Goal: Task Accomplishment & Management: Use online tool/utility

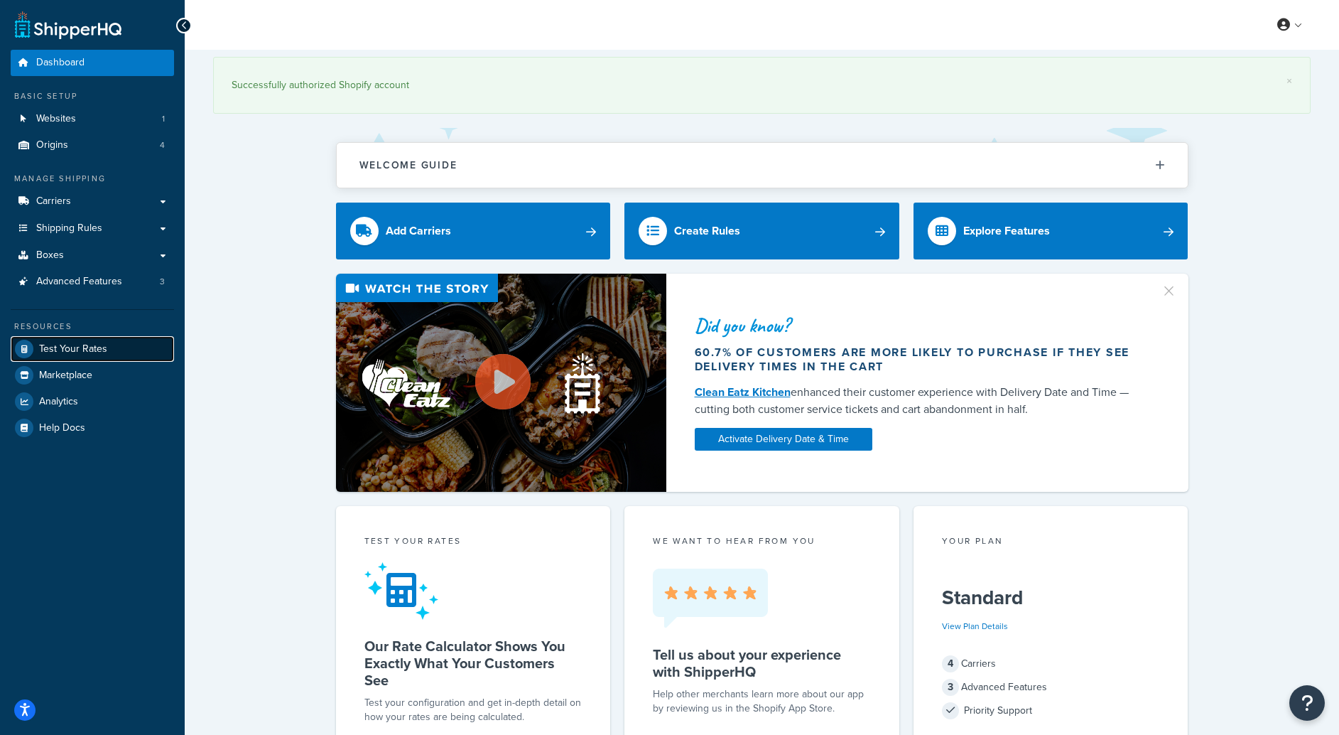
click at [83, 346] on span "Test Your Rates" at bounding box center [73, 349] width 68 height 12
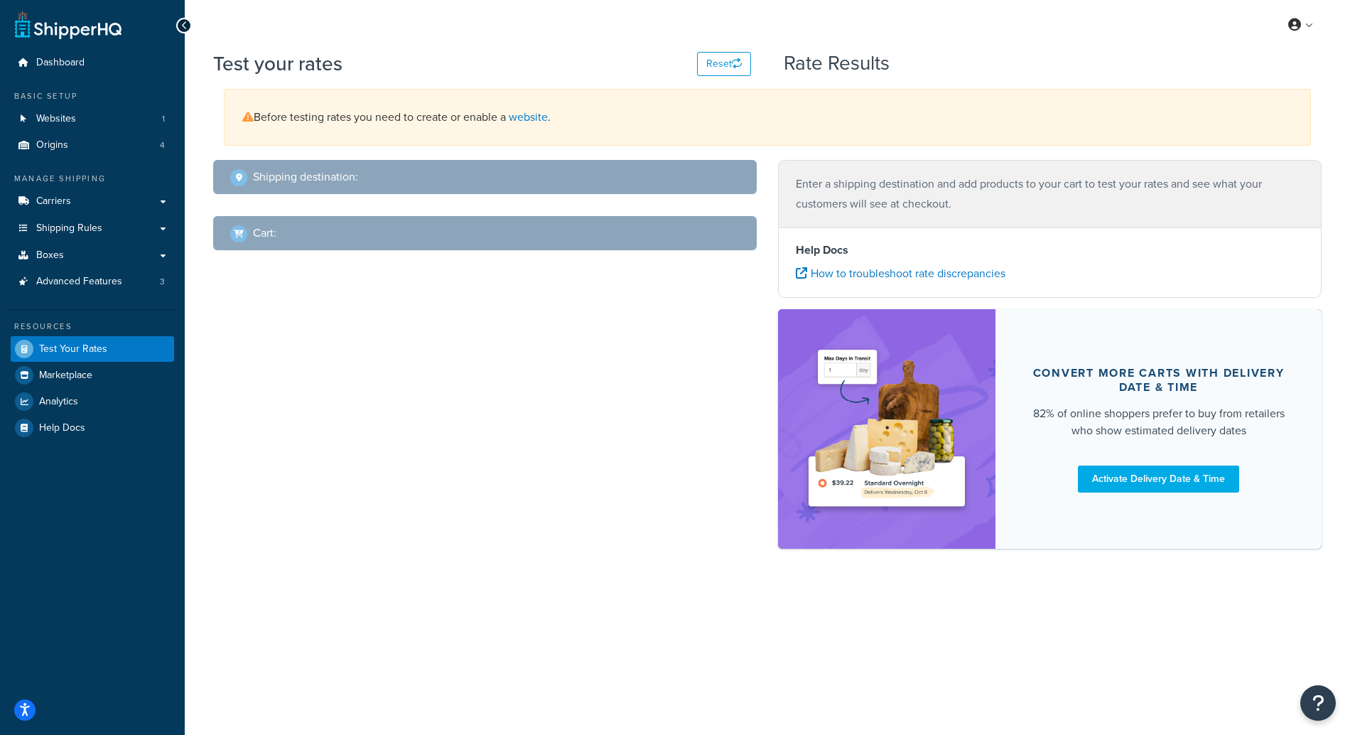
select select "[GEOGRAPHIC_DATA]"
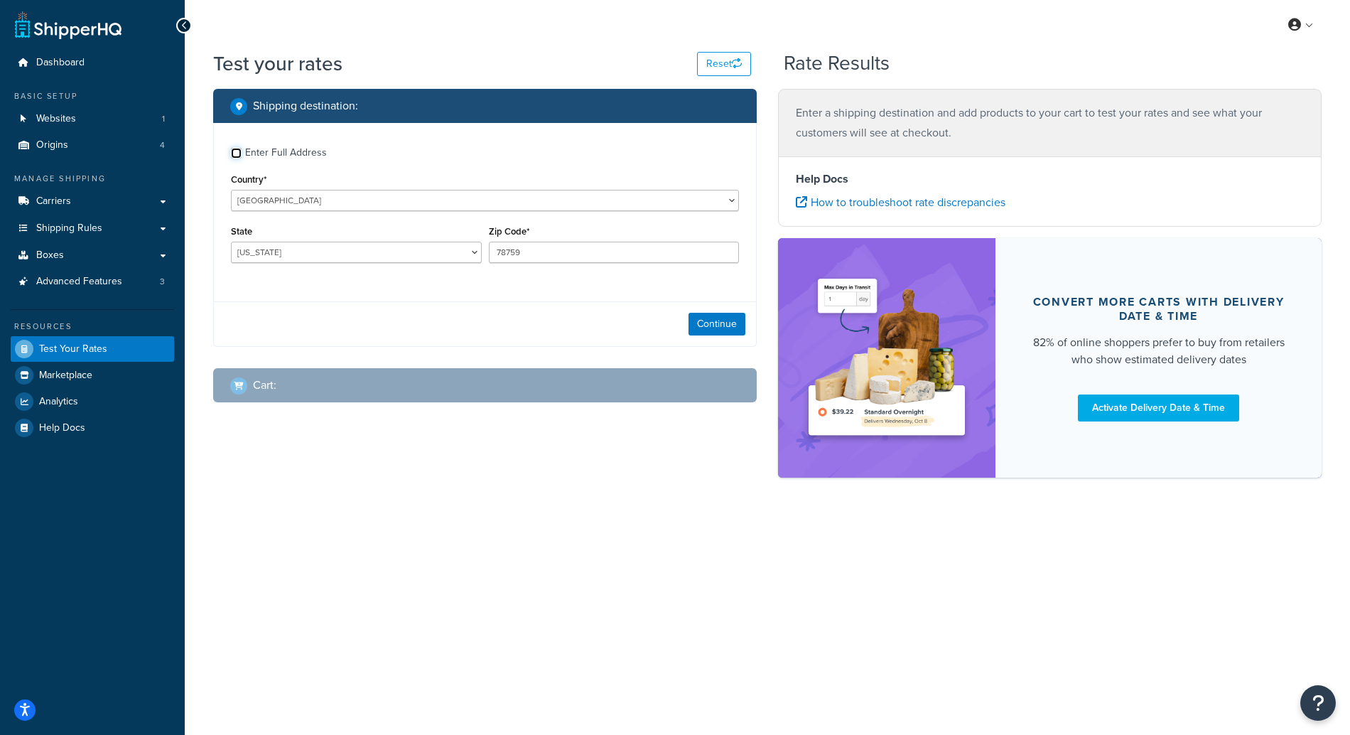
click at [235, 150] on input "Enter Full Address" at bounding box center [236, 153] width 11 height 11
checkbox input "true"
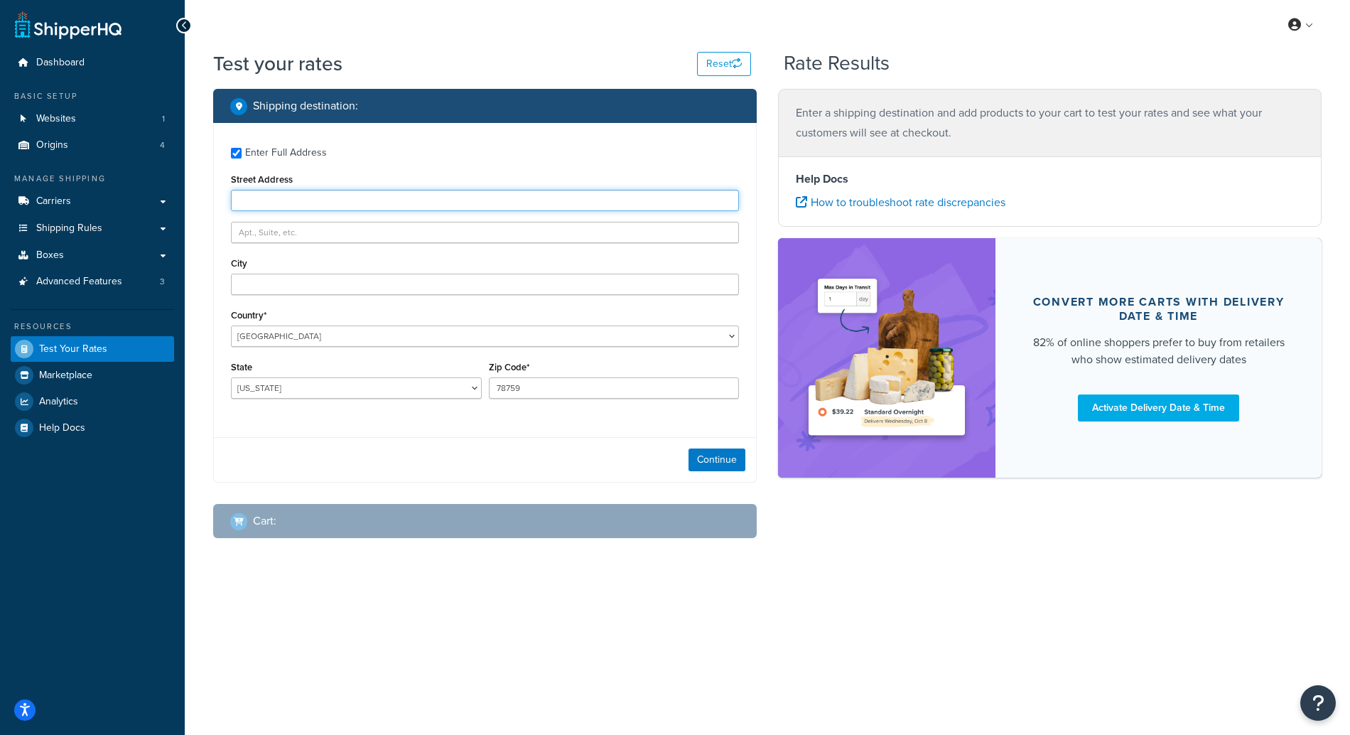
click at [289, 196] on input "Street Address" at bounding box center [485, 200] width 508 height 21
type input "[STREET_ADDRESS]"
click at [301, 230] on input "text" at bounding box center [485, 232] width 508 height 21
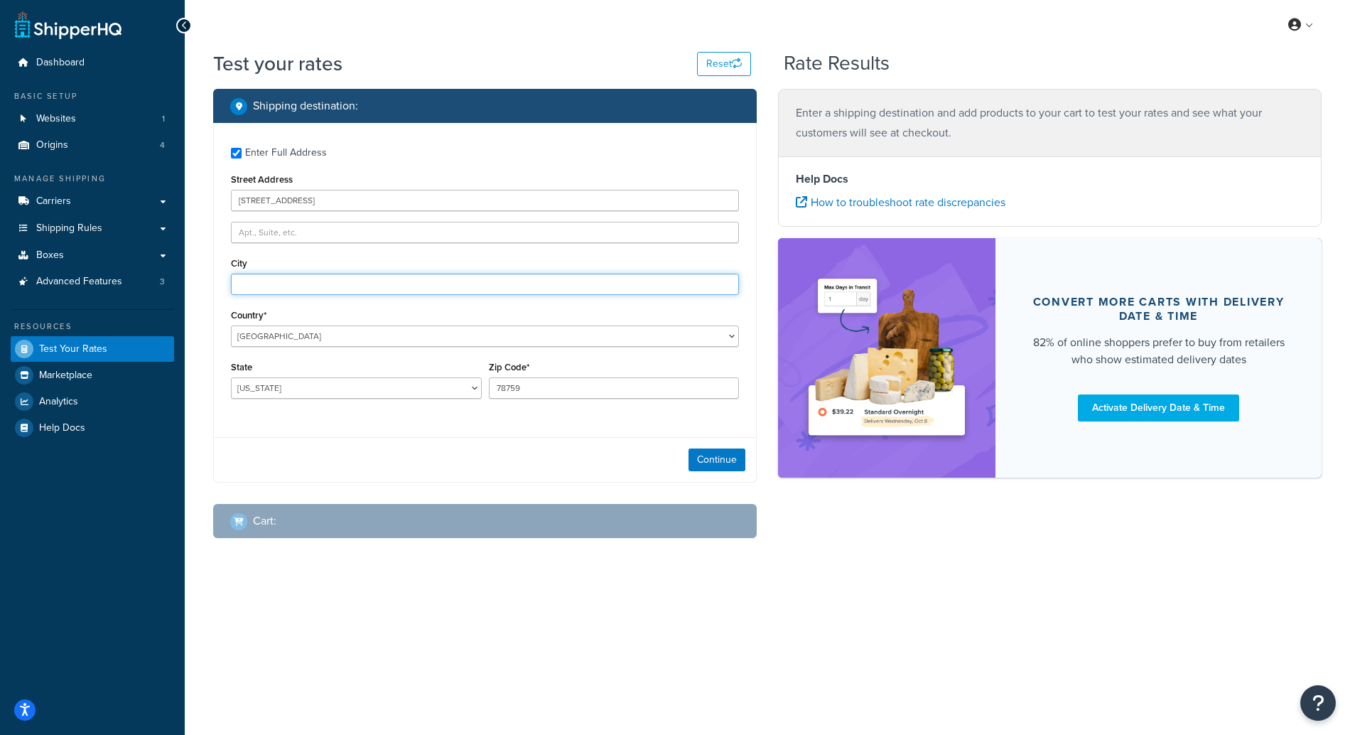
click at [271, 286] on input "City" at bounding box center [485, 284] width 508 height 21
type input "[PERSON_NAME]"
click at [286, 394] on select "[US_STATE] [US_STATE] [US_STATE] [US_STATE] [US_STATE] Armed Forces Americas Ar…" at bounding box center [356, 387] width 251 height 21
select select "OH"
click at [231, 377] on select "[US_STATE] [US_STATE] [US_STATE] [US_STATE] [US_STATE] Armed Forces Americas Ar…" at bounding box center [356, 387] width 251 height 21
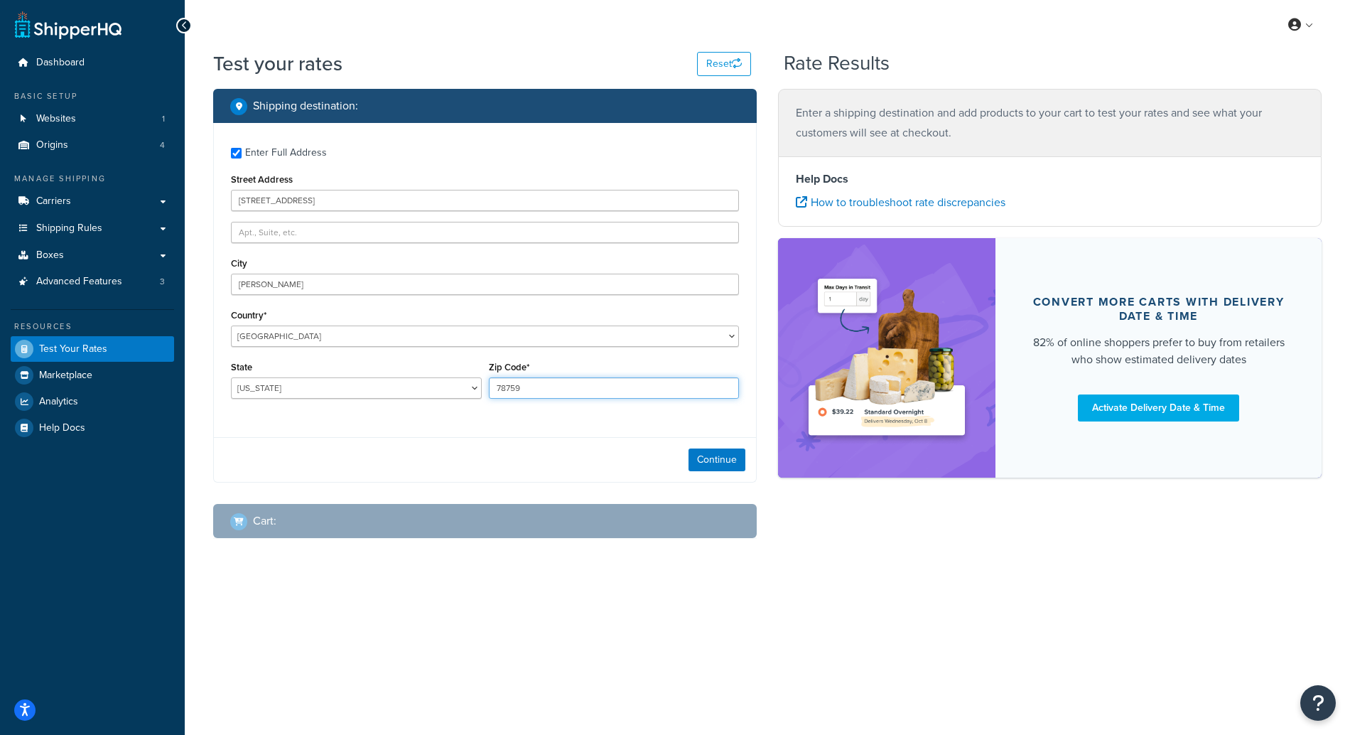
click at [606, 383] on input "78759" at bounding box center [614, 387] width 251 height 21
type input "44236"
click at [732, 462] on button "Continue" at bounding box center [717, 459] width 57 height 23
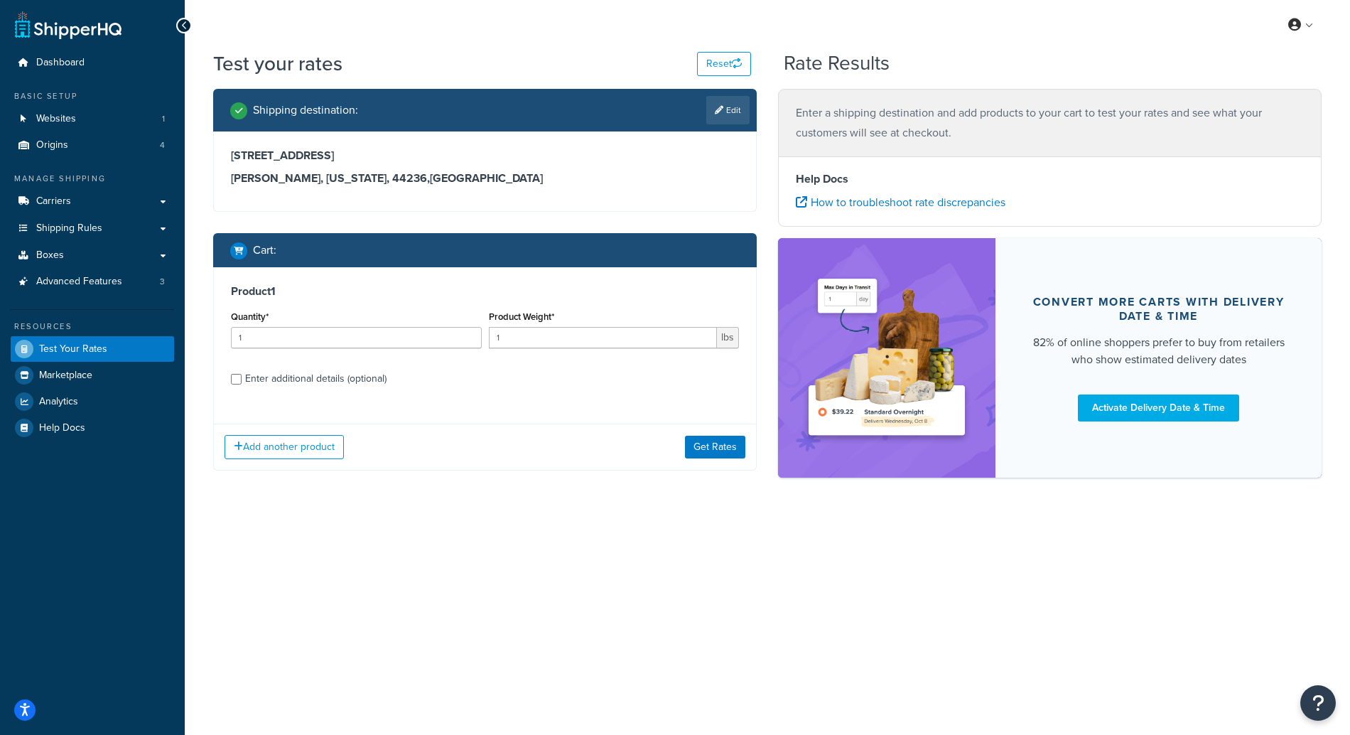
click at [335, 376] on div "Enter additional details (optional)" at bounding box center [315, 379] width 141 height 20
click at [242, 376] on input "Enter additional details (optional)" at bounding box center [236, 379] width 11 height 11
checkbox input "true"
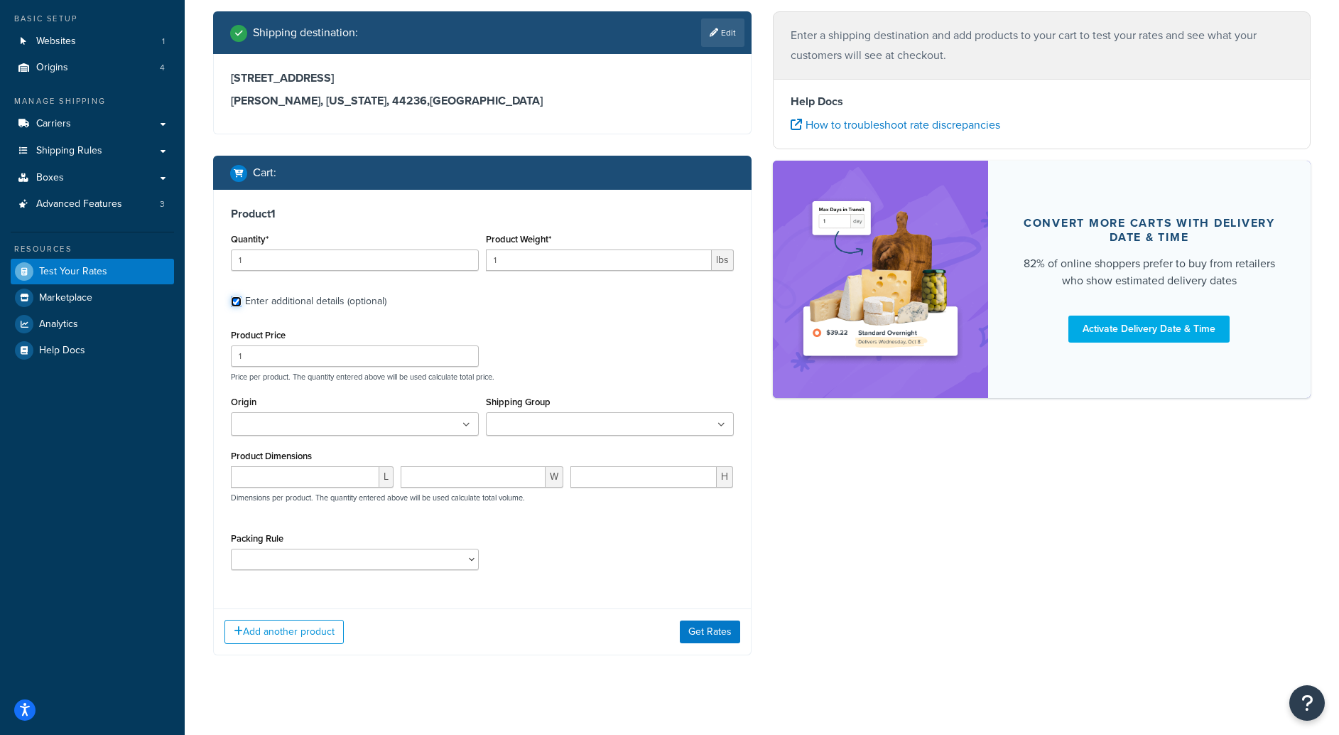
scroll to position [90, 0]
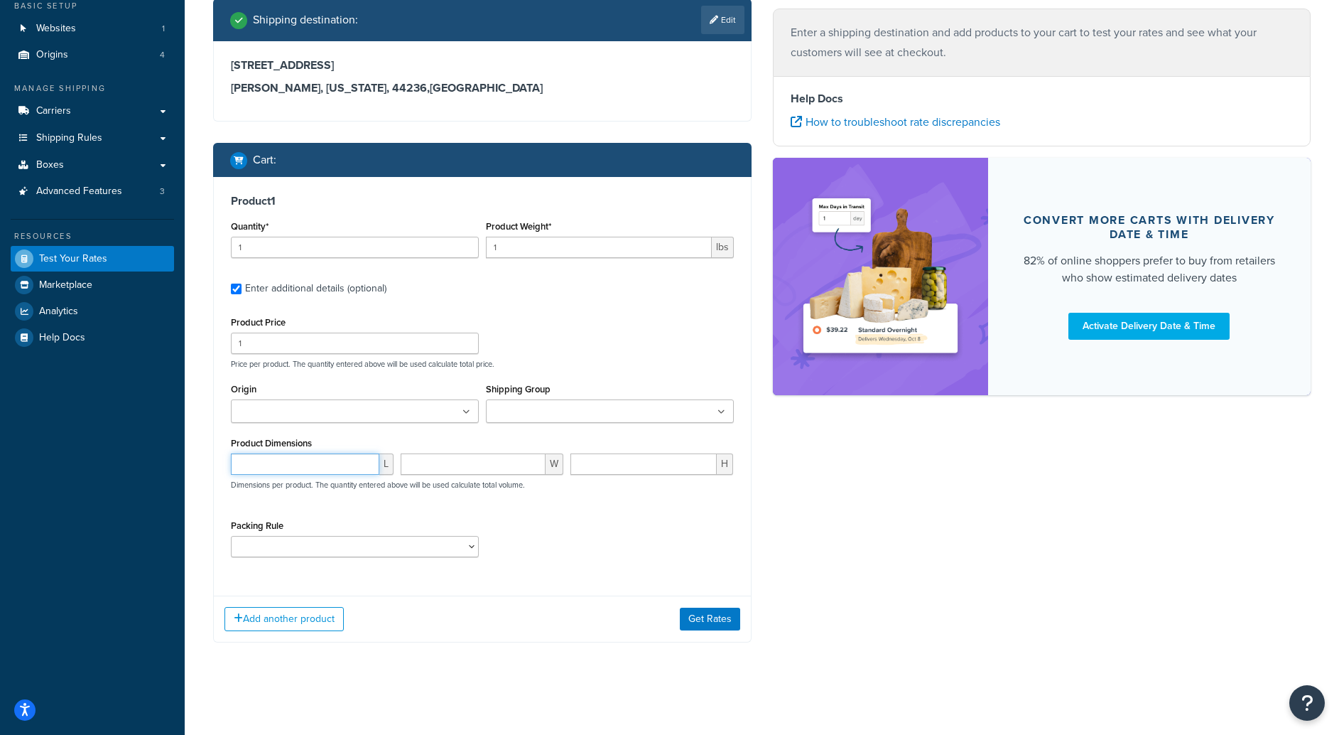
click at [319, 468] on input "number" at bounding box center [305, 463] width 149 height 21
type input "12"
type input "21"
type input "11"
click at [621, 246] on input "1" at bounding box center [599, 247] width 226 height 21
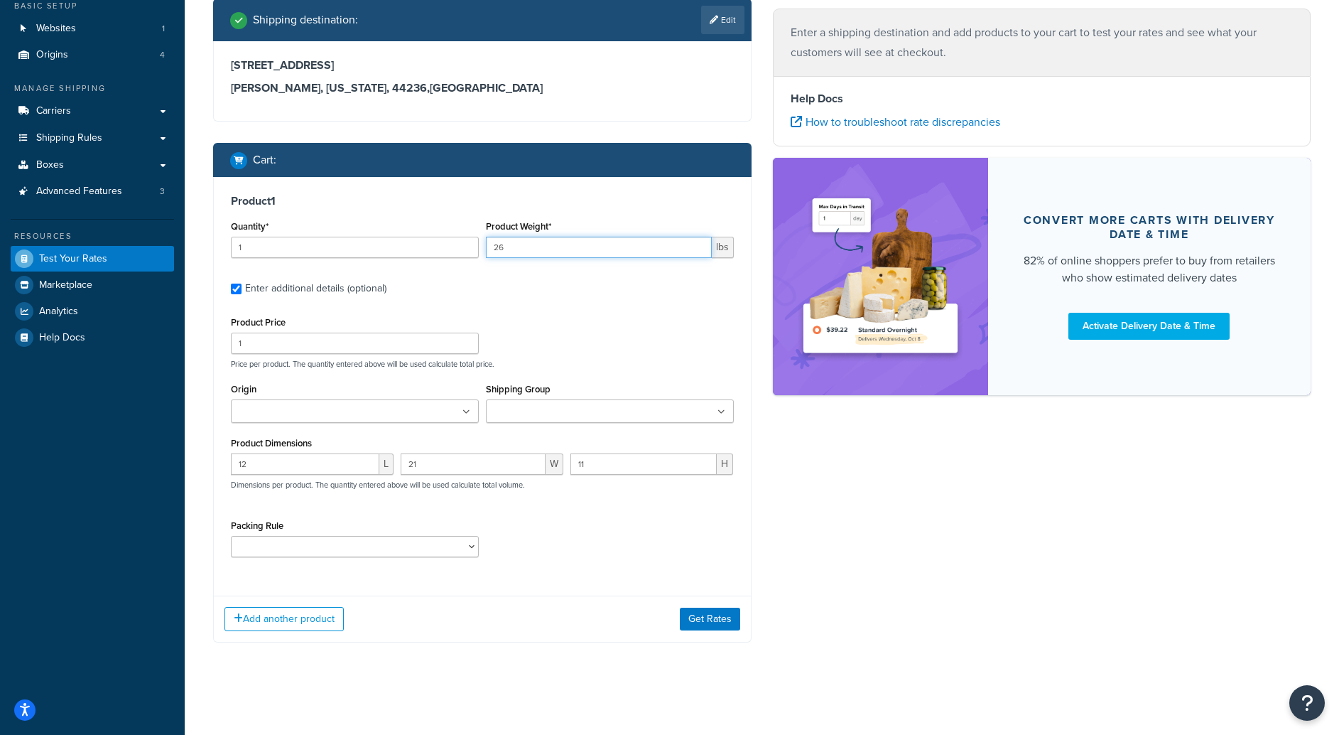
type input "26"
click at [721, 301] on div "Product 1 Quantity* 1 Product Weight* 26 lbs Enter additional details (optional…" at bounding box center [482, 381] width 537 height 408
click at [406, 409] on ul at bounding box center [355, 410] width 248 height 23
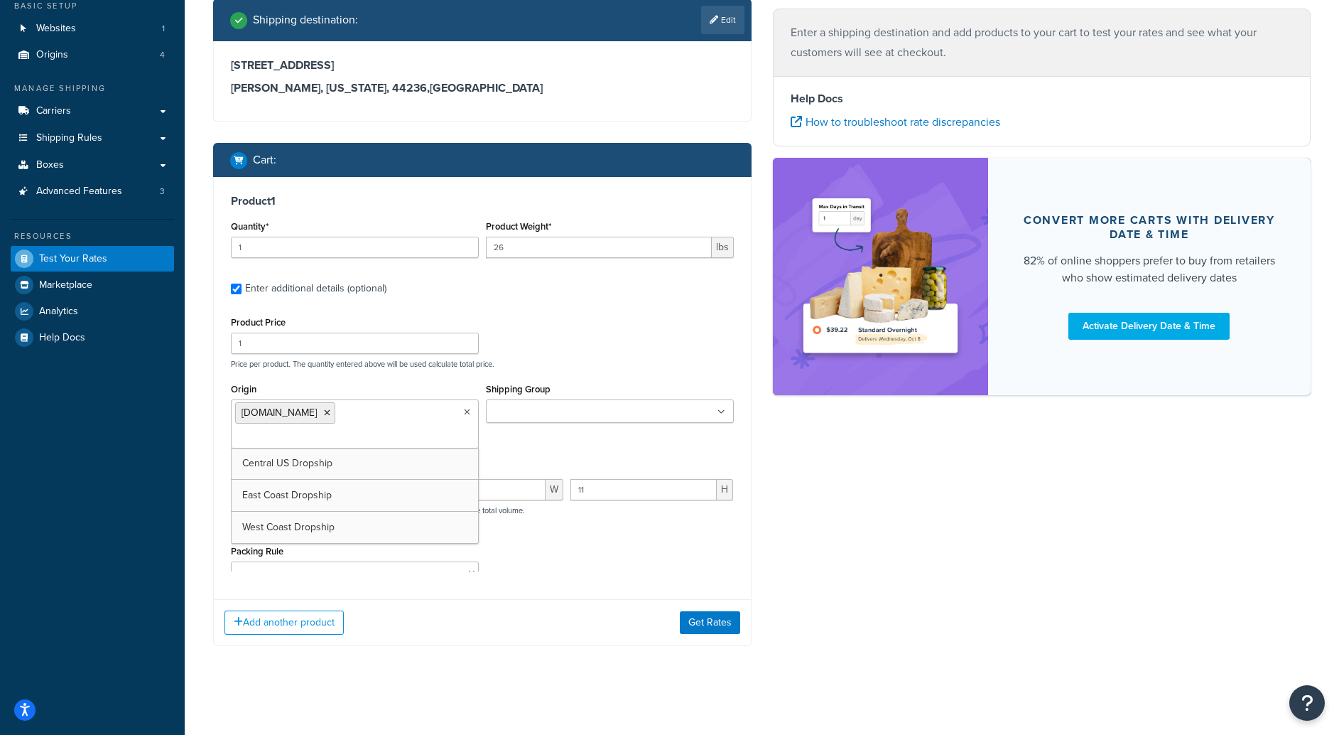
click at [675, 320] on div "Product Price 1 Price per product. The quantity entered above will be used calc…" at bounding box center [482, 341] width 510 height 56
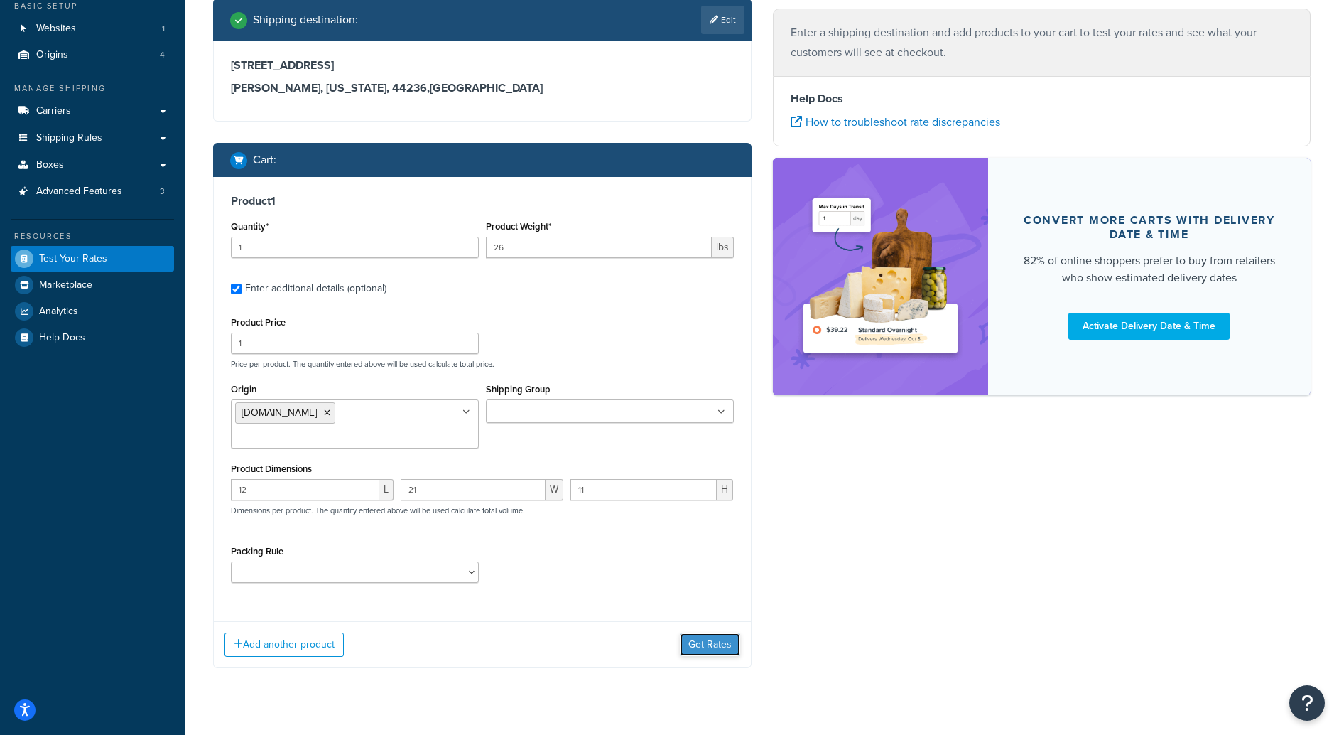
click at [696, 633] on button "Get Rates" at bounding box center [710, 644] width 60 height 23
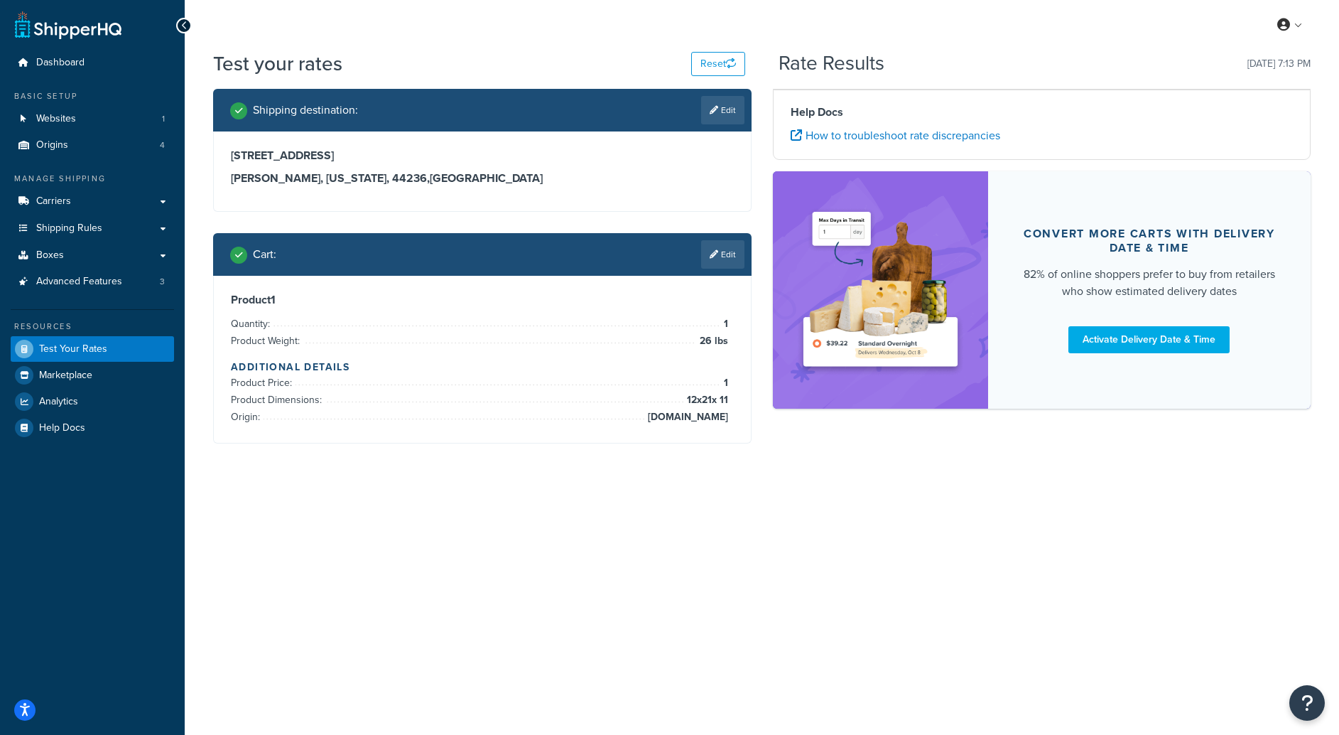
scroll to position [0, 0]
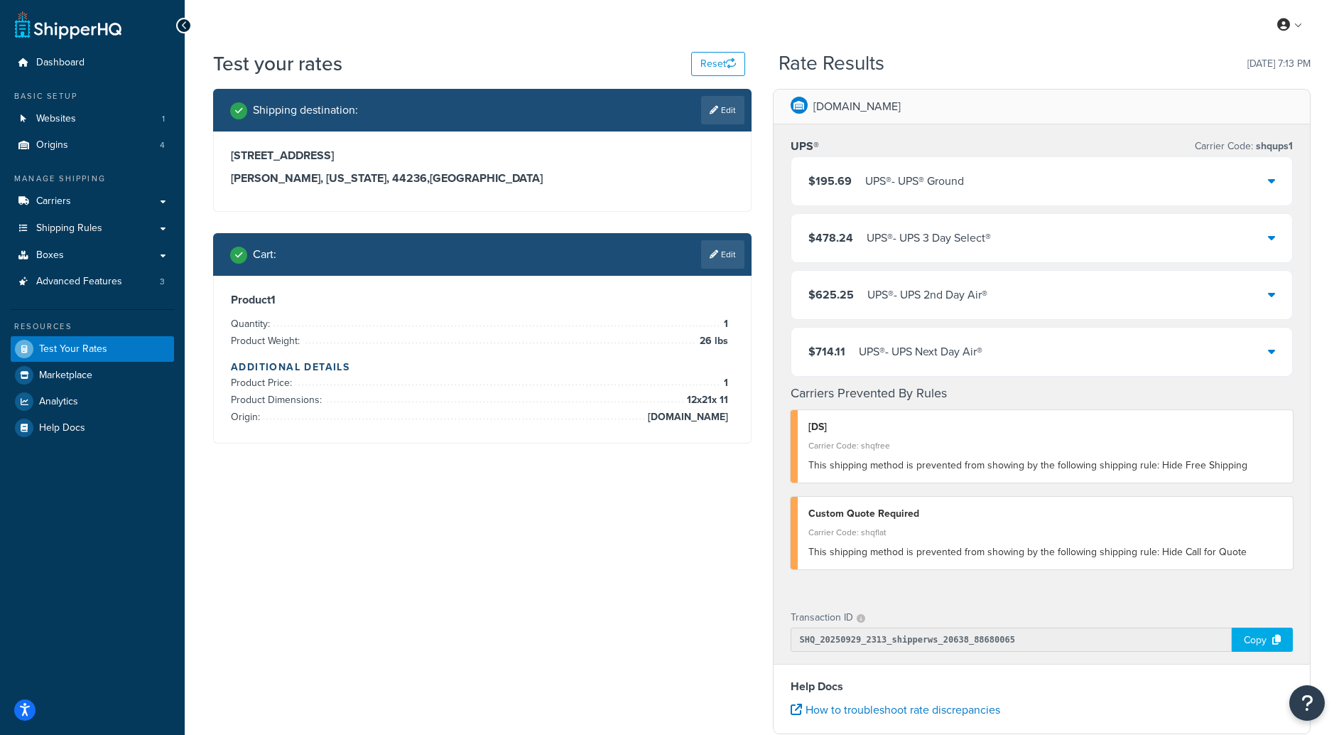
click at [1269, 178] on icon at bounding box center [1271, 180] width 7 height 11
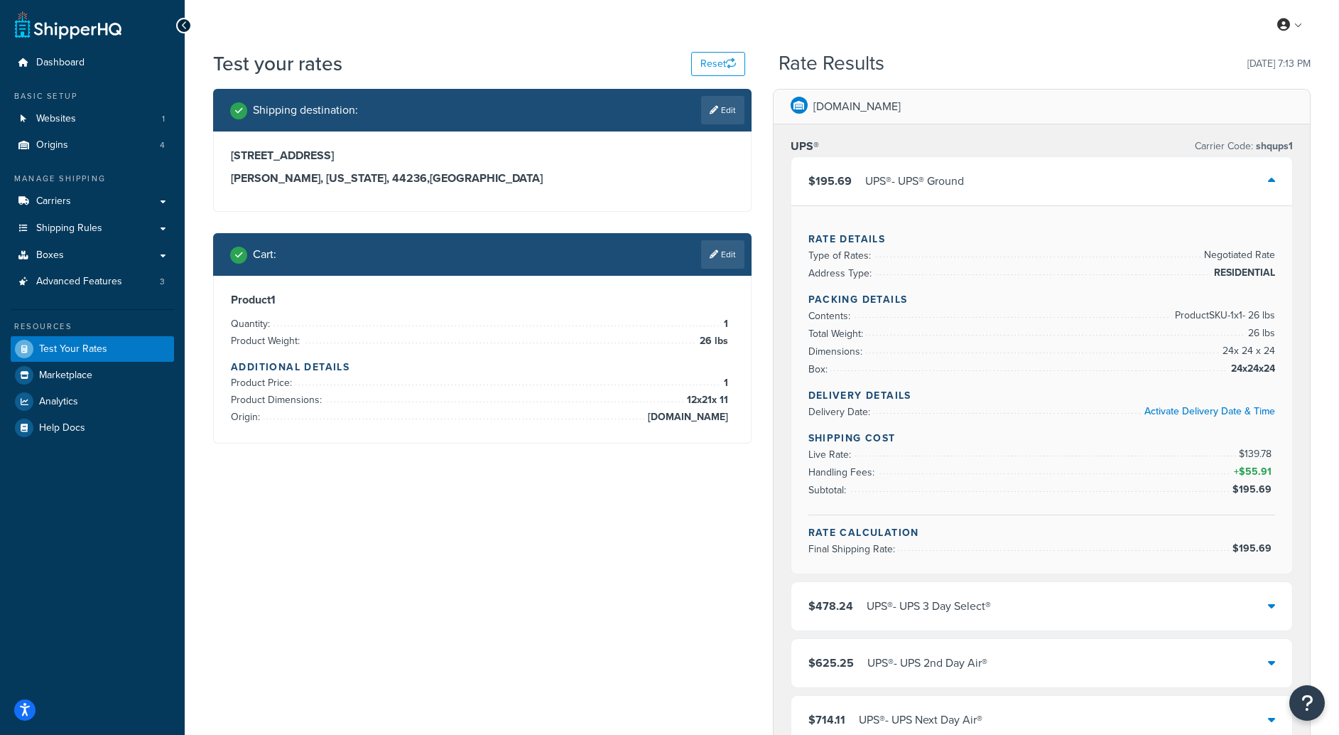
click at [409, 173] on h3 "[GEOGRAPHIC_DATA], [US_STATE], 44236 , [GEOGRAPHIC_DATA]" at bounding box center [482, 178] width 503 height 14
drag, startPoint x: 386, startPoint y: 181, endPoint x: 220, endPoint y: 154, distance: 167.8
click at [220, 154] on div "[STREET_ADDRESS][US_STATE]" at bounding box center [482, 171] width 537 height 80
copy div "[STREET_ADDRESS][US_STATE]"
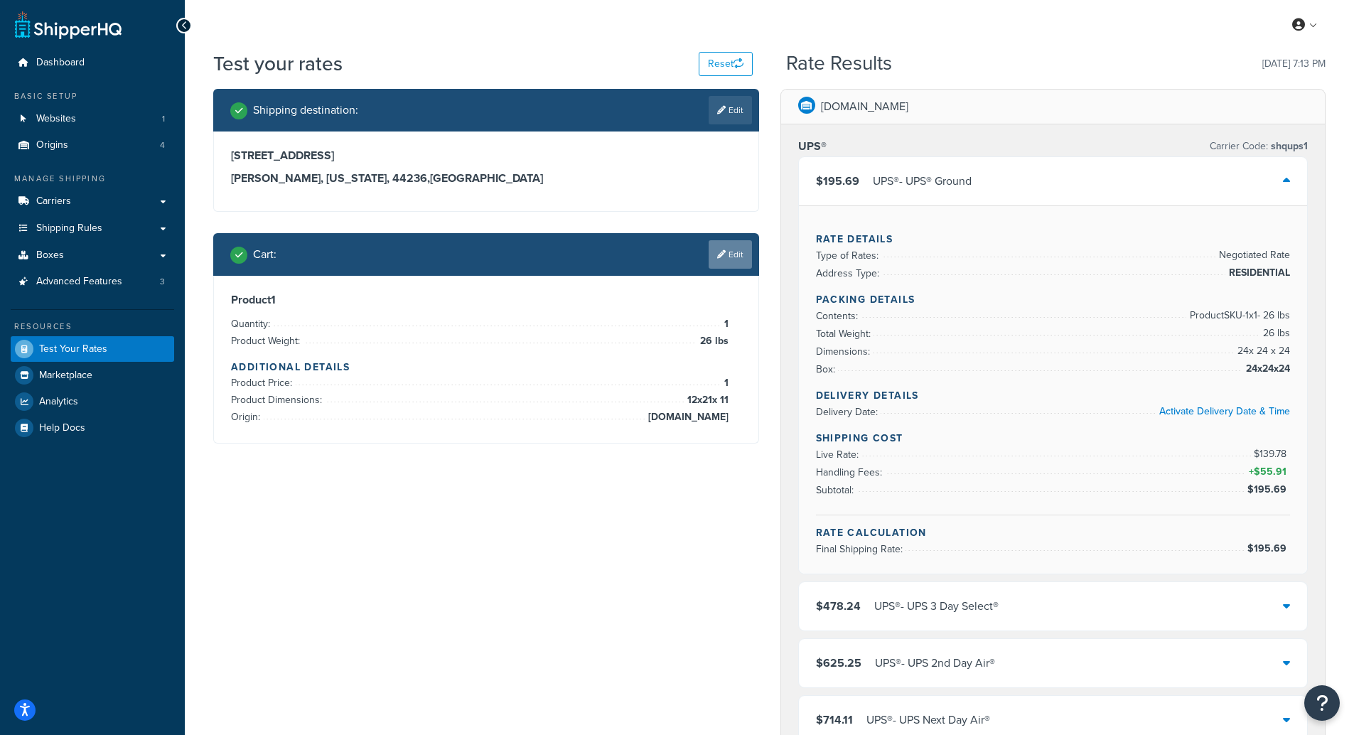
click at [734, 254] on link "Edit" at bounding box center [729, 254] width 43 height 28
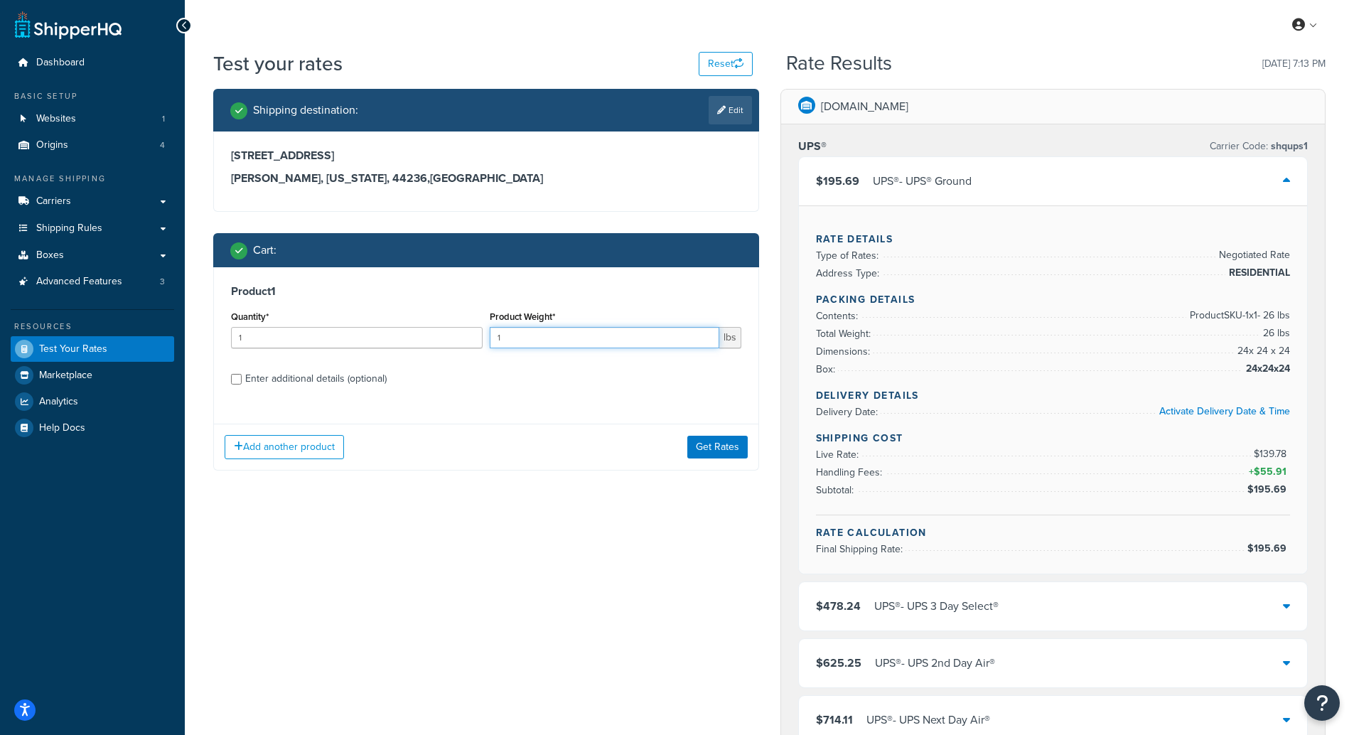
click at [518, 338] on input "1" at bounding box center [605, 337] width 230 height 21
type input "7"
click at [314, 374] on div "Enter additional details (optional)" at bounding box center [315, 379] width 141 height 20
click at [242, 374] on input "Enter additional details (optional)" at bounding box center [236, 379] width 11 height 11
checkbox input "true"
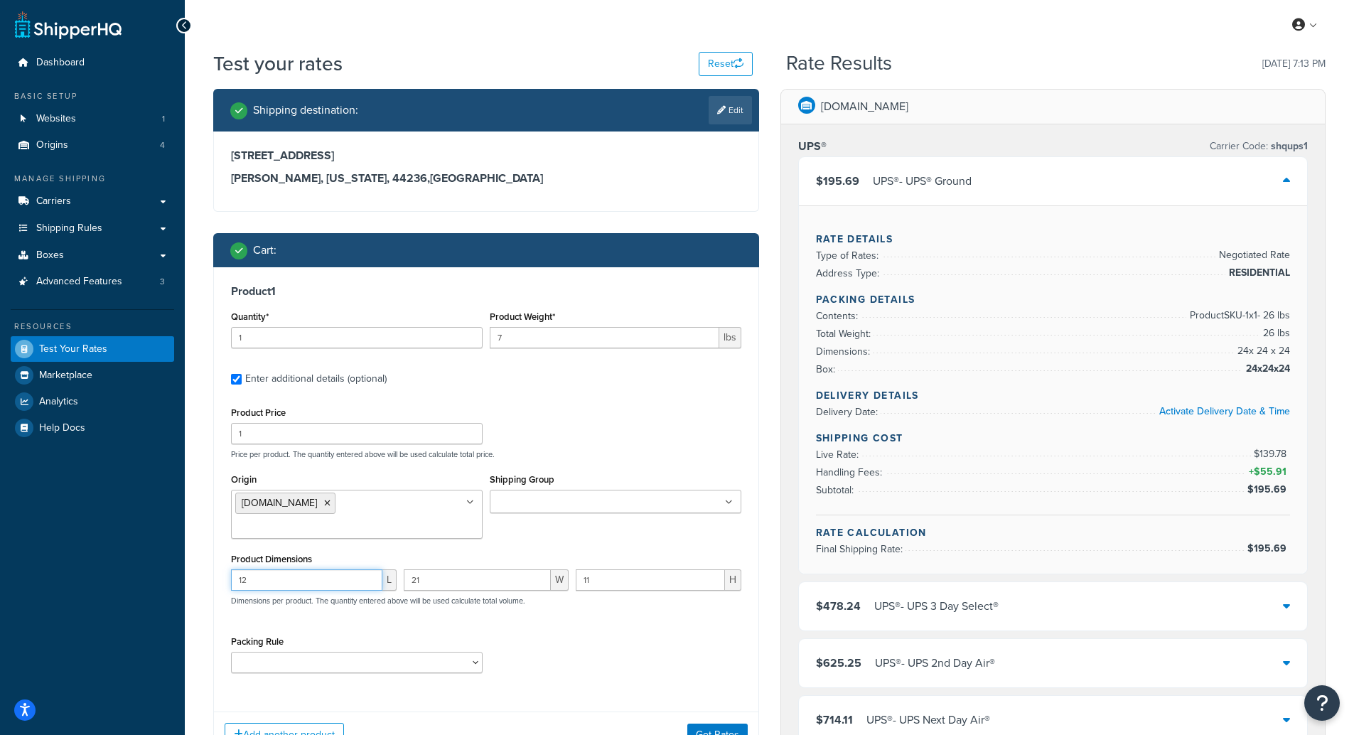
click at [287, 569] on input "12" at bounding box center [306, 579] width 151 height 21
type input "7"
type input "6"
type input "10"
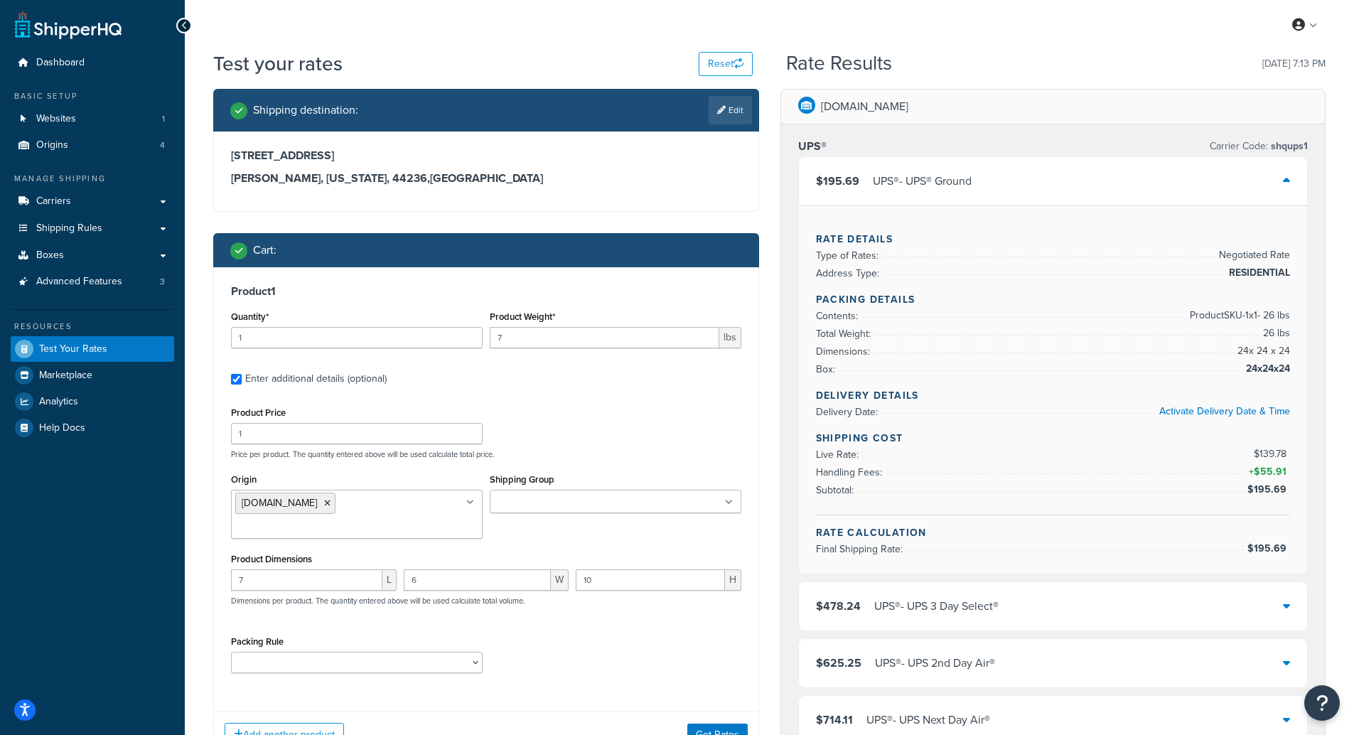
click at [650, 632] on div "Packing Rule" at bounding box center [485, 658] width 517 height 52
click at [722, 723] on button "Get Rates" at bounding box center [717, 734] width 60 height 23
